Goal: Transaction & Acquisition: Purchase product/service

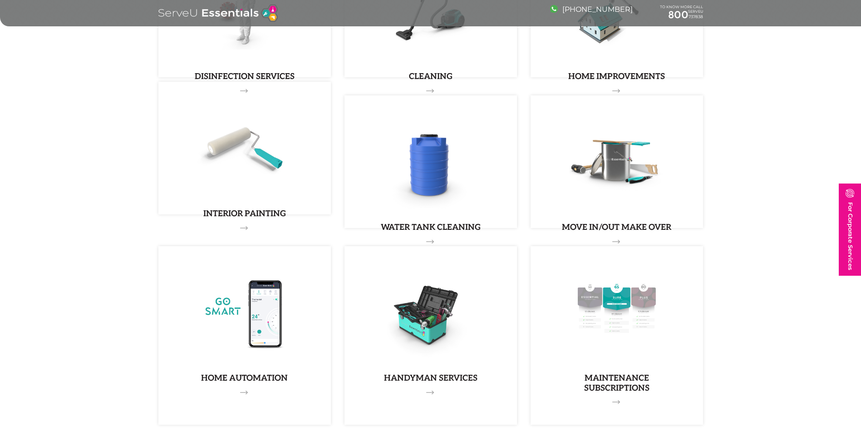
scroll to position [840, 0]
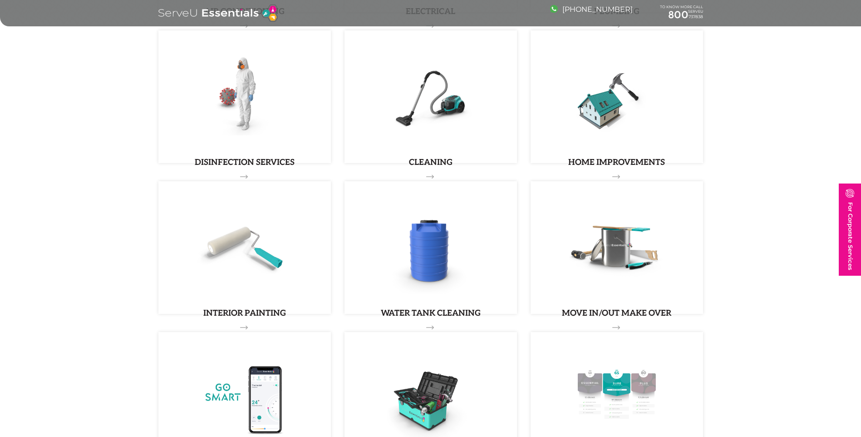
click at [244, 314] on div "Interior Painting" at bounding box center [244, 247] width 173 height 133
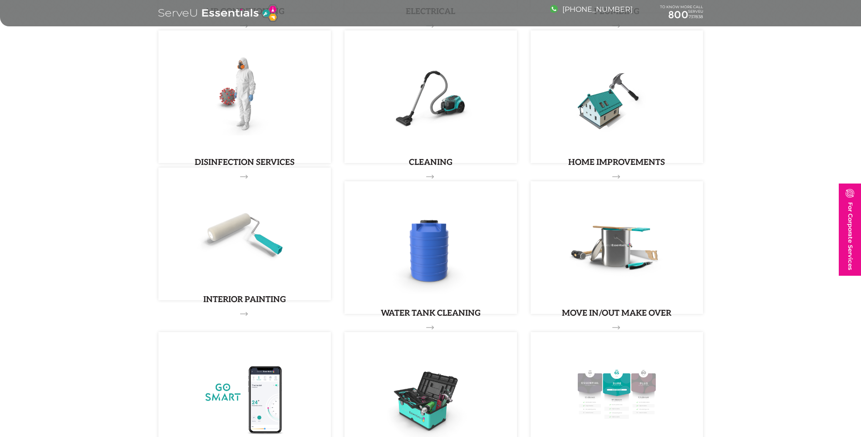
click at [242, 292] on link "Interior Painting" at bounding box center [244, 234] width 173 height 133
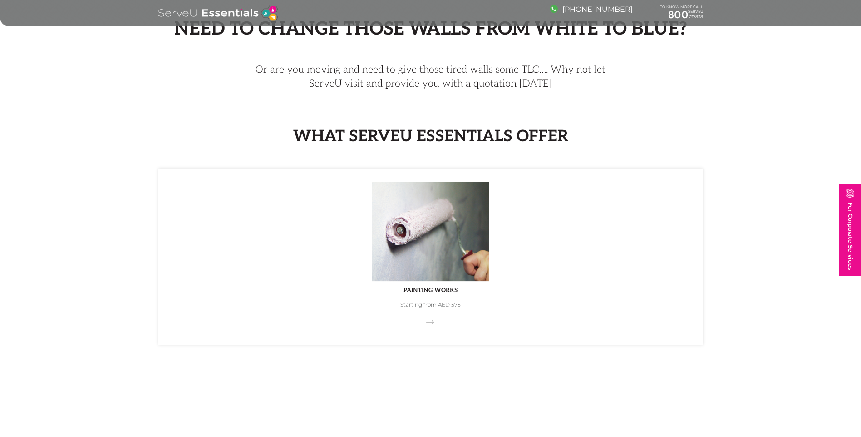
scroll to position [182, 0]
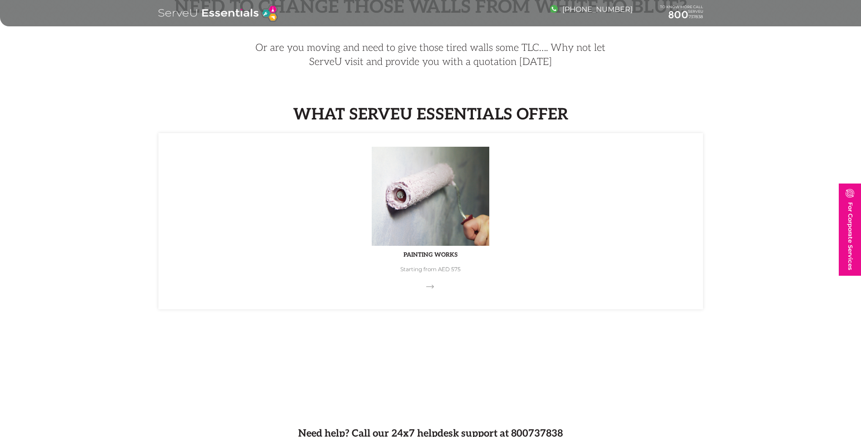
click at [429, 288] on span at bounding box center [430, 289] width 9 height 9
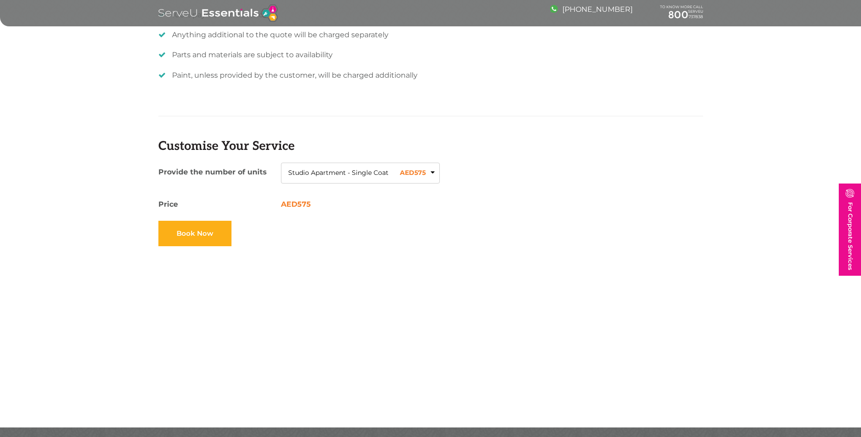
scroll to position [363, 0]
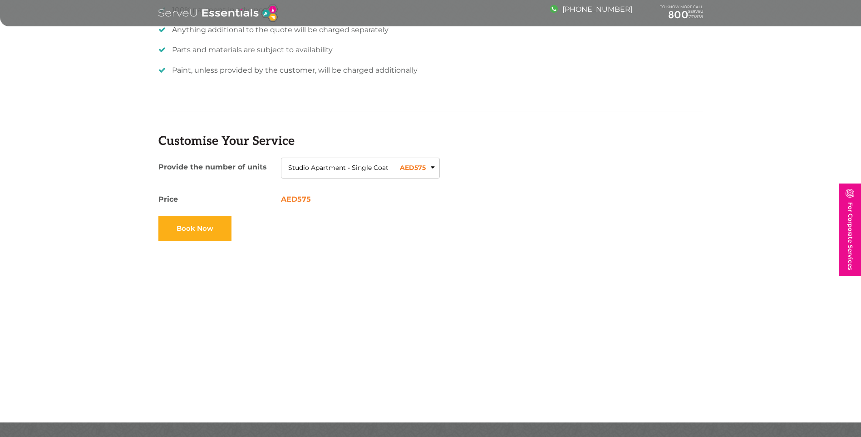
click at [431, 166] on button "Studio Apartment - Single Coat AED 575" at bounding box center [360, 168] width 159 height 21
